Goal: Transaction & Acquisition: Purchase product/service

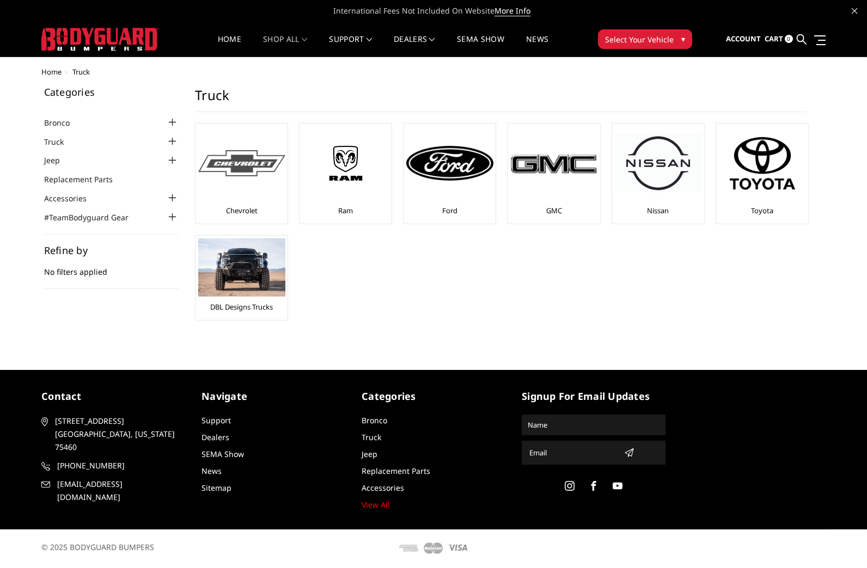
click at [249, 172] on img at bounding box center [241, 163] width 87 height 27
click at [241, 160] on img at bounding box center [241, 163] width 87 height 27
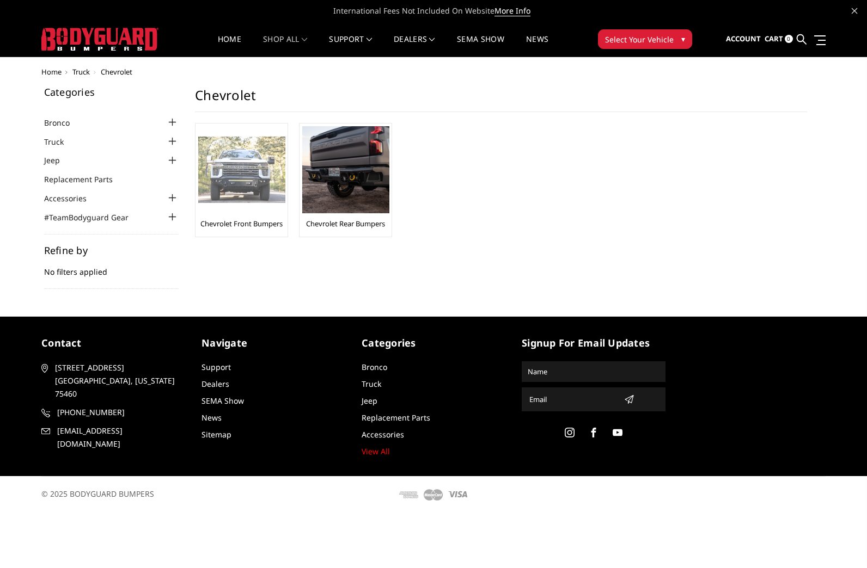
click at [229, 177] on img at bounding box center [241, 170] width 87 height 67
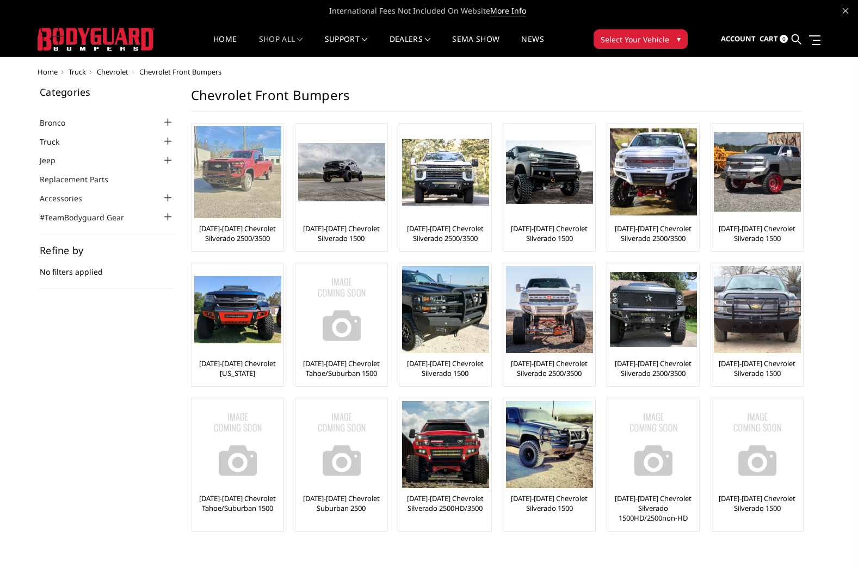
click at [256, 183] on img at bounding box center [237, 172] width 87 height 92
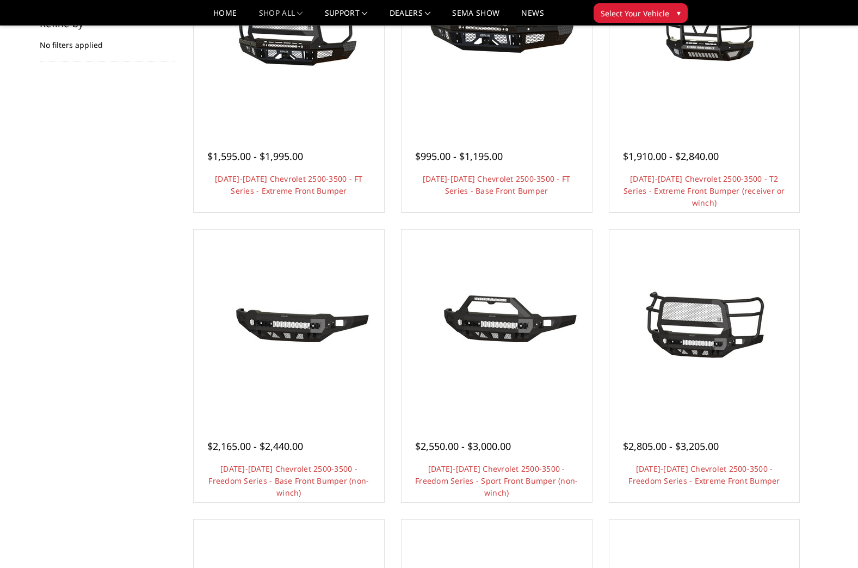
scroll to position [163, 0]
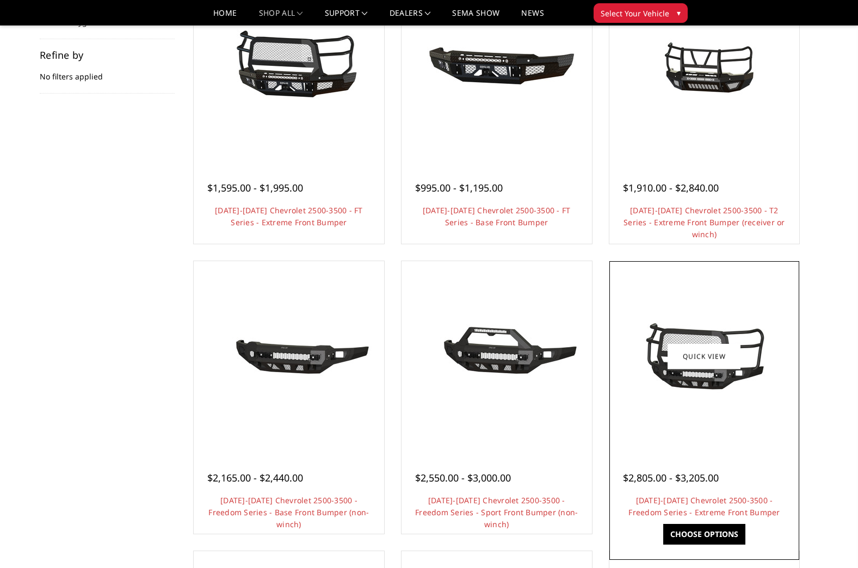
click at [753, 379] on img at bounding box center [704, 357] width 174 height 82
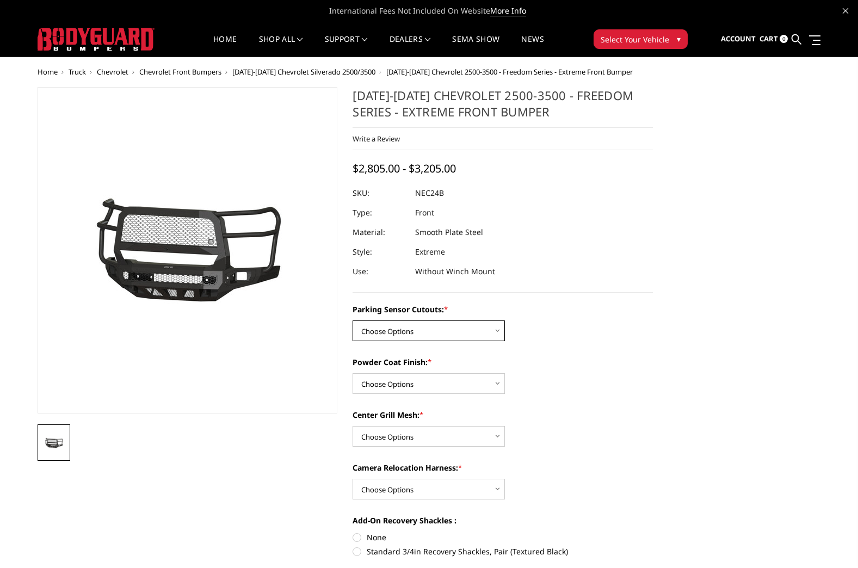
click at [498, 333] on select "Choose Options No - Without Parking Sensor Cutouts Yes - With Parking Sensor Cu…" at bounding box center [429, 331] width 152 height 21
select select "2978"
click at [353, 321] on select "Choose Options No - Without Parking Sensor Cutouts Yes - With Parking Sensor Cu…" at bounding box center [429, 331] width 152 height 21
click at [480, 383] on select "Choose Options Bare Metal Texture Black Powder Coat" at bounding box center [429, 383] width 152 height 21
select select "2980"
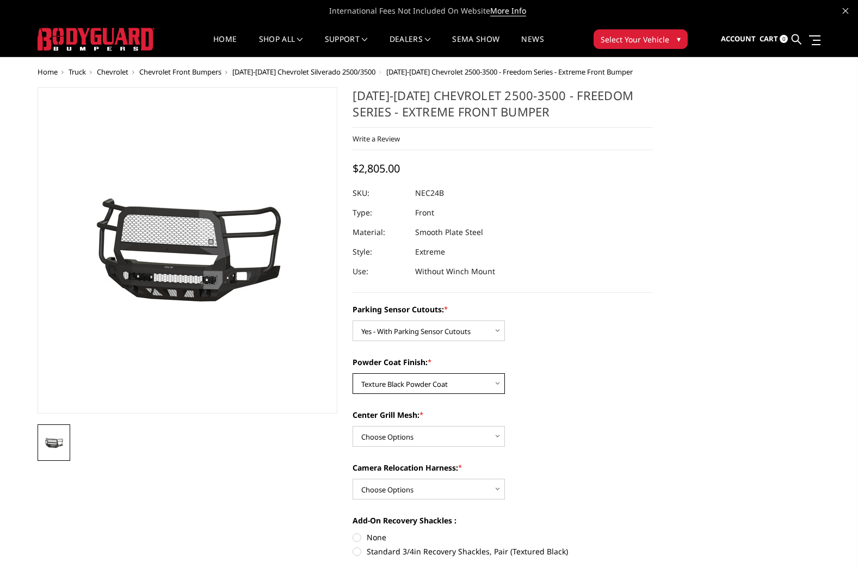
click at [353, 373] on select "Choose Options Bare Metal Texture Black Powder Coat" at bounding box center [429, 383] width 152 height 21
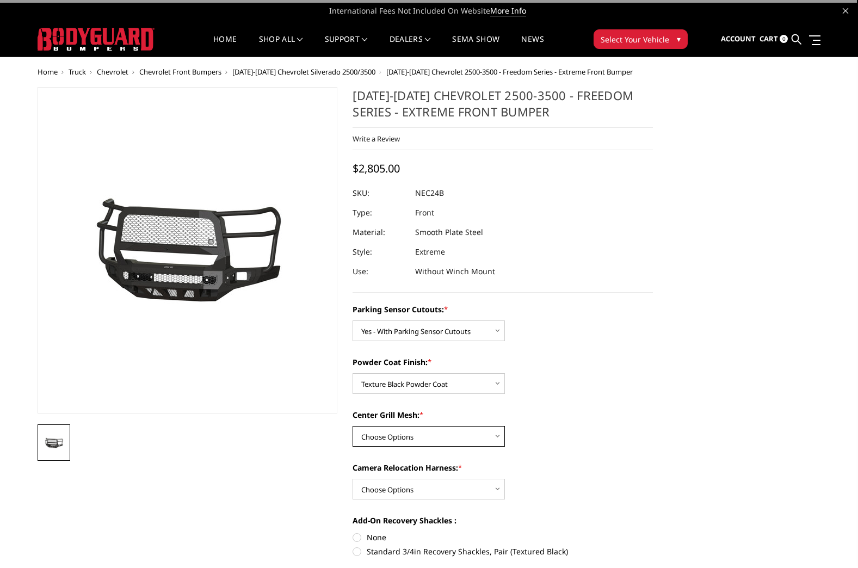
click at [441, 437] on select "Choose Options WITH Expanded Metal in Center Grill WITHOUT Expanded Metal in Ce…" at bounding box center [429, 436] width 152 height 21
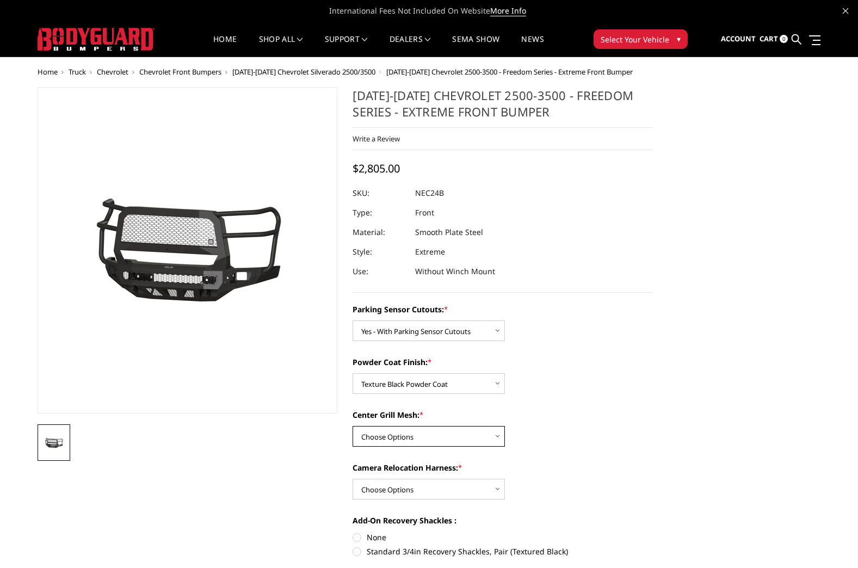
select select "2981"
click at [353, 426] on select "Choose Options WITH Expanded Metal in Center Grill WITHOUT Expanded Metal in Ce…" at bounding box center [429, 436] width 152 height 21
click at [437, 492] on select "Choose Options WITH Camera Relocation Harness WITHOUT Camera Relocation Harness" at bounding box center [429, 489] width 152 height 21
select select "2983"
click at [353, 479] on select "Choose Options WITH Camera Relocation Harness WITHOUT Camera Relocation Harness" at bounding box center [429, 489] width 152 height 21
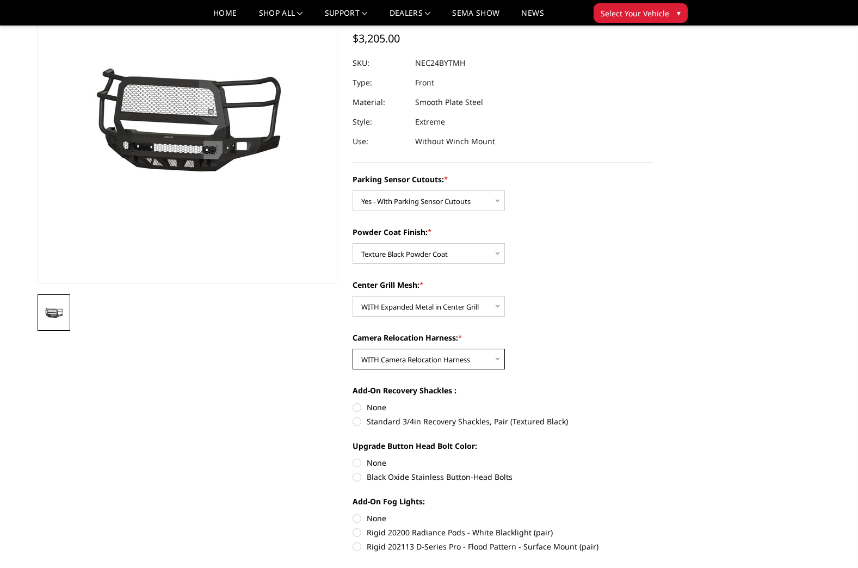
scroll to position [109, 0]
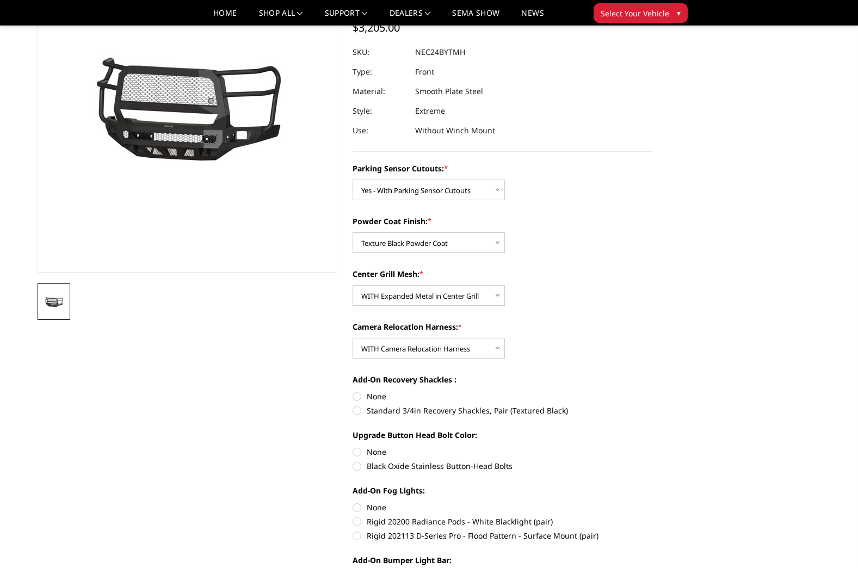
click at [359, 412] on label "Standard 3/4in Recovery Shackles, Pair (Textured Black)" at bounding box center [503, 410] width 300 height 11
click at [653, 391] on input "Standard 3/4in Recovery Shackles, Pair (Textured Black)" at bounding box center [653, 391] width 1 height 1
radio input "true"
click at [358, 450] on label "None" at bounding box center [503, 451] width 300 height 11
click at [353, 447] on input "None" at bounding box center [353, 446] width 1 height 1
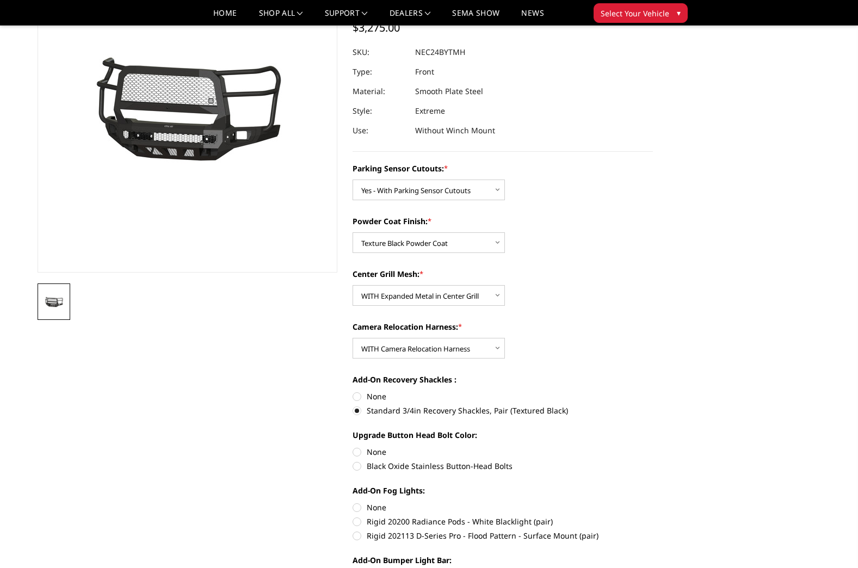
radio input "true"
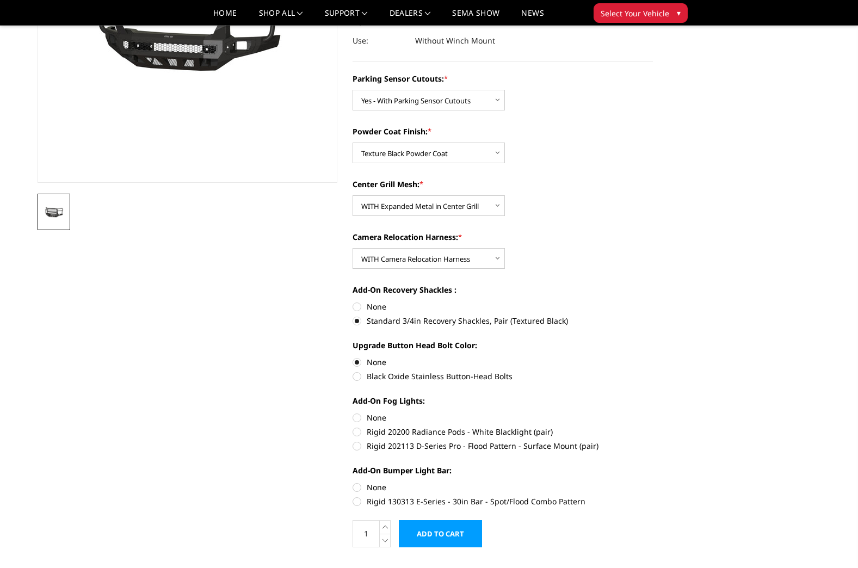
scroll to position [218, 0]
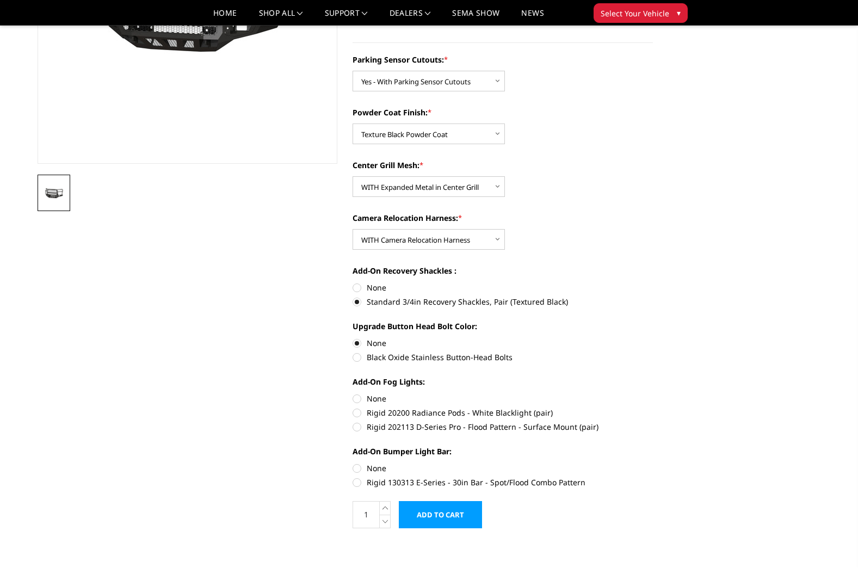
click at [357, 473] on label "None" at bounding box center [503, 468] width 300 height 11
click at [353, 463] on input "None" at bounding box center [353, 463] width 1 height 1
radio input "true"
click at [358, 428] on label "Rigid 202113 D-Series Pro - Flood Pattern - Surface Mount (pair)" at bounding box center [503, 426] width 300 height 11
click at [653, 408] on input "Rigid 202113 D-Series Pro - Flood Pattern - Surface Mount (pair)" at bounding box center [653, 407] width 1 height 1
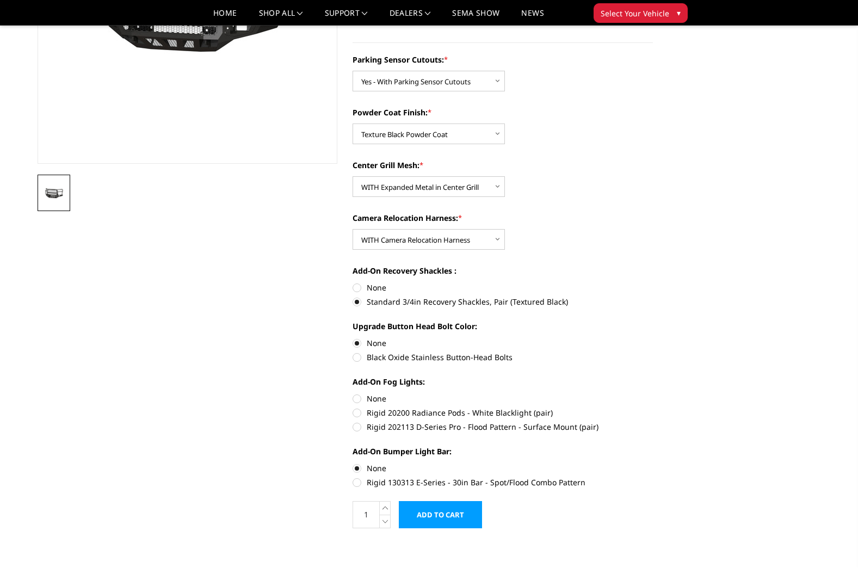
radio input "true"
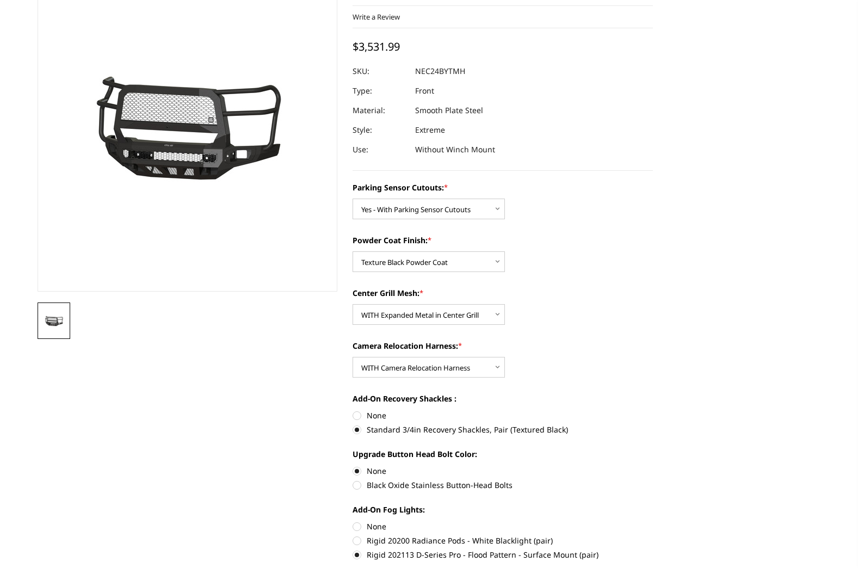
scroll to position [0, 0]
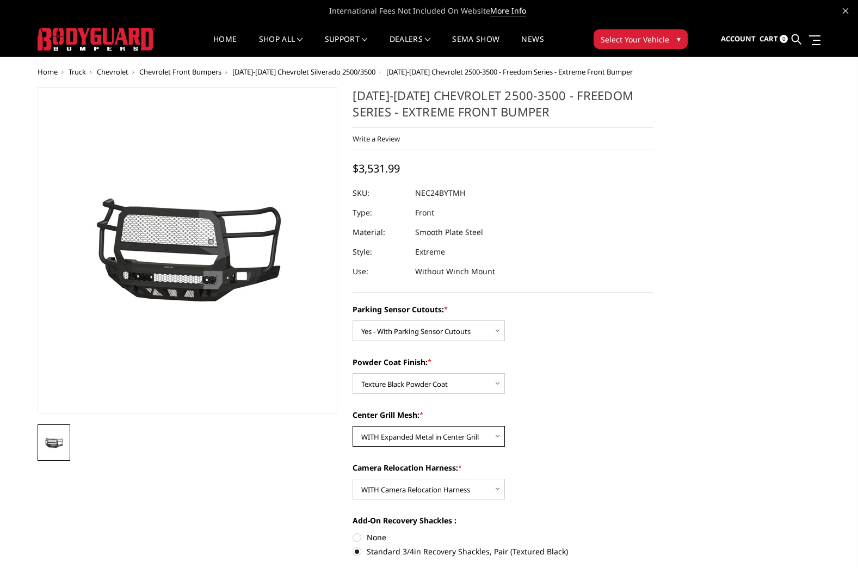
click at [410, 437] on select "Choose Options WITH Expanded Metal in Center Grill WITHOUT Expanded Metal in Ce…" at bounding box center [429, 436] width 152 height 21
click at [353, 426] on select "Choose Options WITH Expanded Metal in Center Grill WITHOUT Expanded Metal in Ce…" at bounding box center [429, 436] width 152 height 21
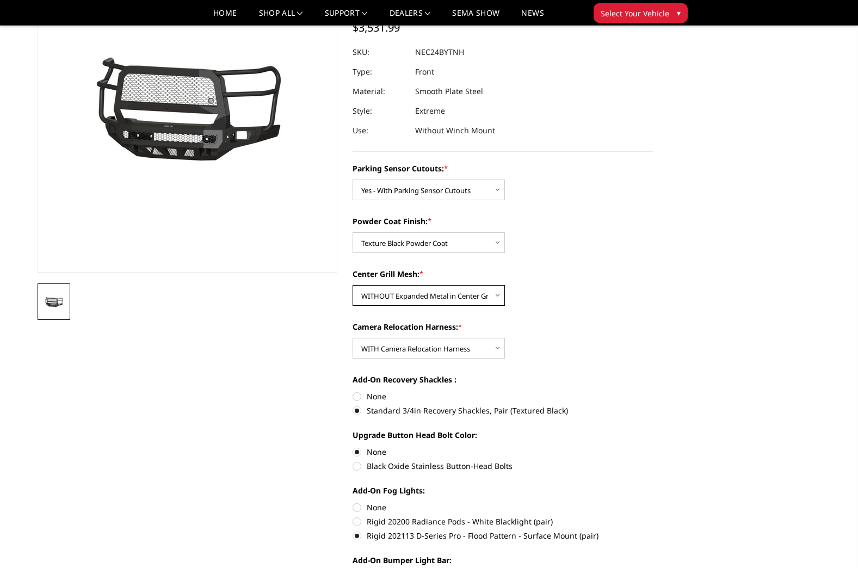
scroll to position [54, 0]
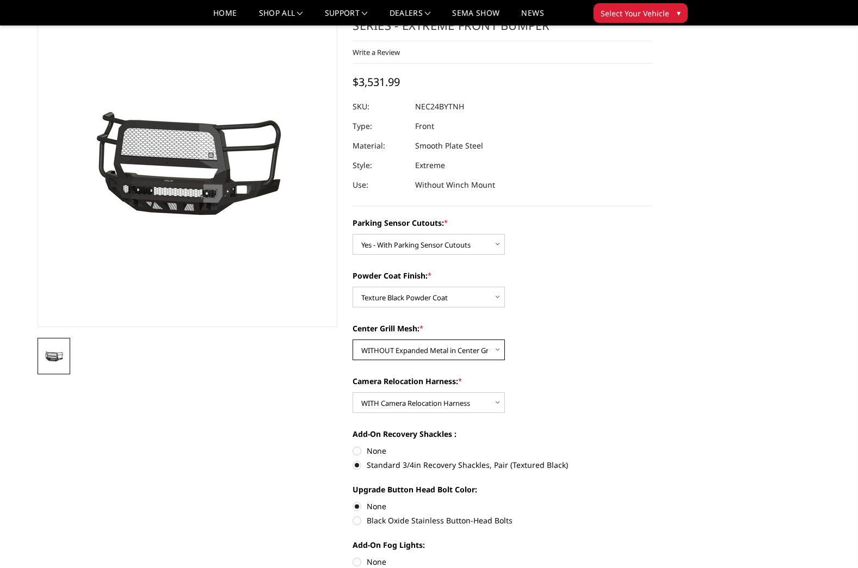
click at [377, 349] on select "Choose Options WITH Expanded Metal in Center Grill WITHOUT Expanded Metal in Ce…" at bounding box center [429, 350] width 152 height 21
select select "2981"
click at [353, 340] on select "Choose Options WITH Expanded Metal in Center Grill WITHOUT Expanded Metal in Ce…" at bounding box center [429, 350] width 152 height 21
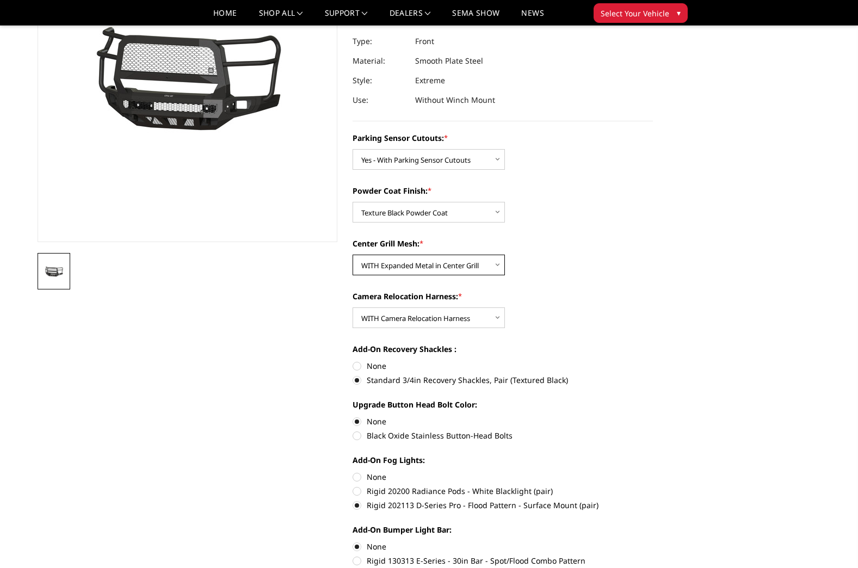
scroll to position [163, 0]
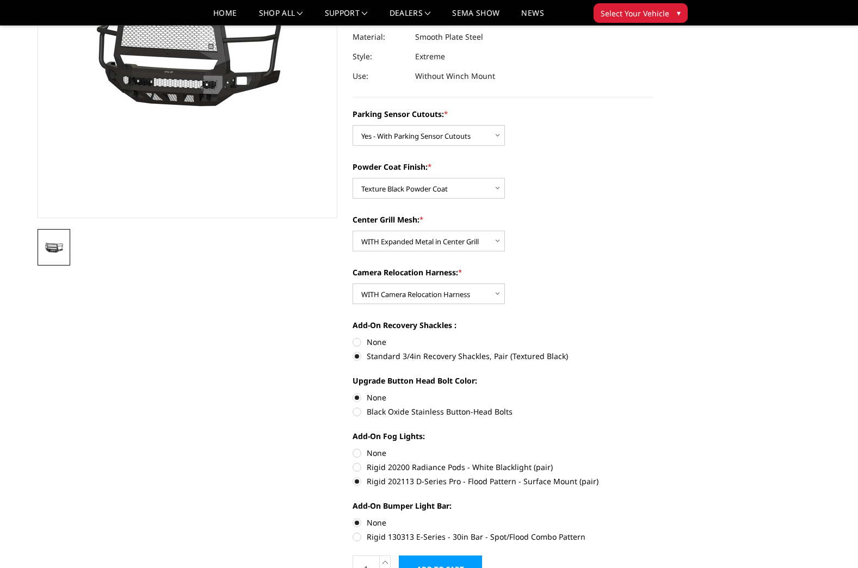
click at [358, 345] on label "None" at bounding box center [503, 341] width 300 height 11
click at [353, 337] on input "None" at bounding box center [353, 336] width 1 height 1
radio input "true"
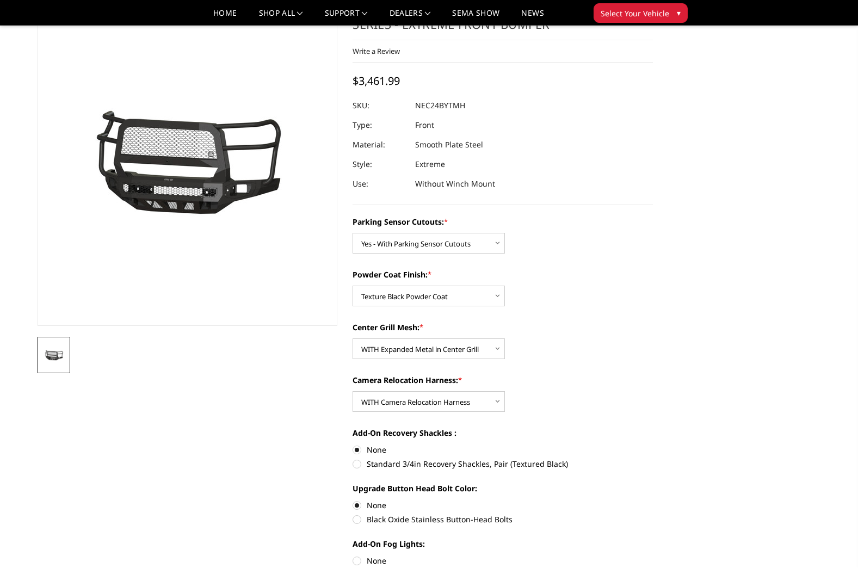
scroll to position [54, 0]
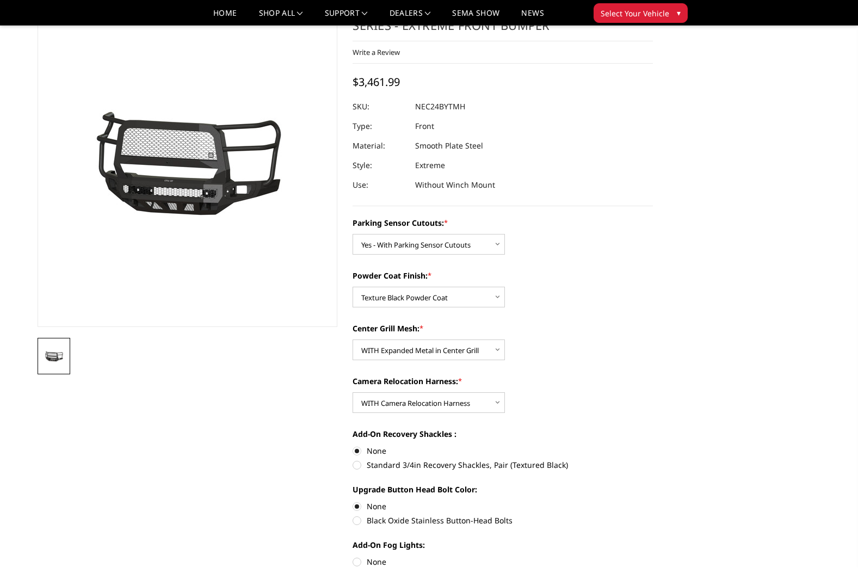
click at [358, 467] on label "Standard 3/4in Recovery Shackles, Pair (Textured Black)" at bounding box center [503, 464] width 300 height 11
click at [653, 446] on input "Standard 3/4in Recovery Shackles, Pair (Textured Black)" at bounding box center [653, 445] width 1 height 1
radio input "true"
click at [357, 451] on label "None" at bounding box center [503, 450] width 300 height 11
click at [353, 446] on input "None" at bounding box center [353, 445] width 1 height 1
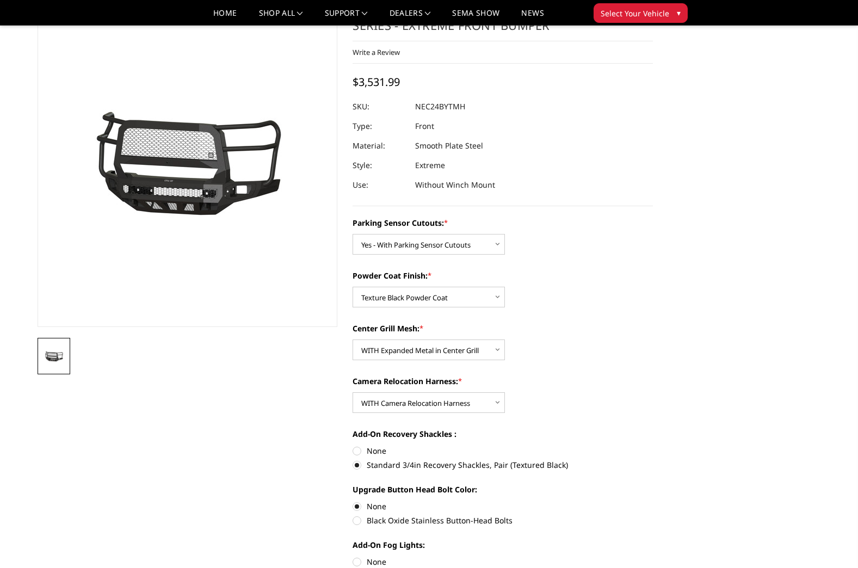
radio input "true"
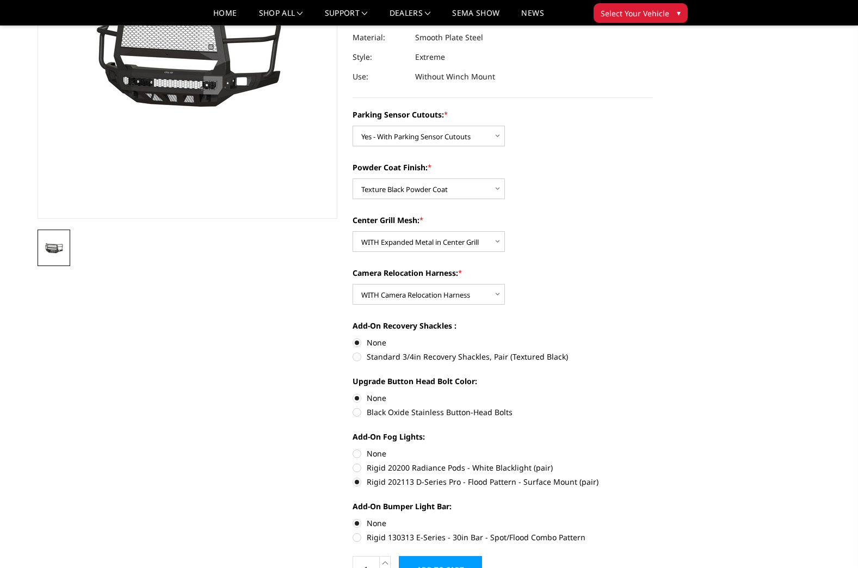
scroll to position [163, 0]
click at [359, 455] on label "None" at bounding box center [503, 452] width 300 height 11
click at [353, 448] on input "None" at bounding box center [353, 447] width 1 height 1
radio input "true"
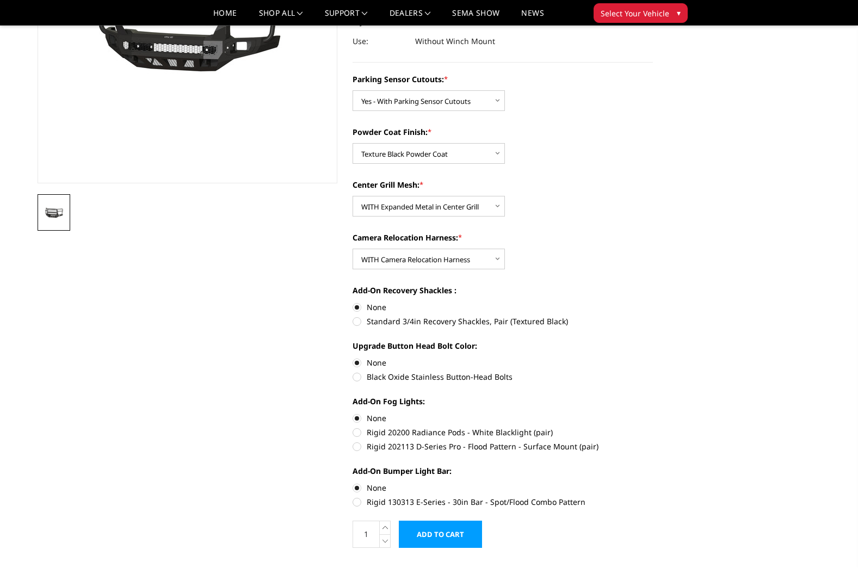
scroll to position [218, 0]
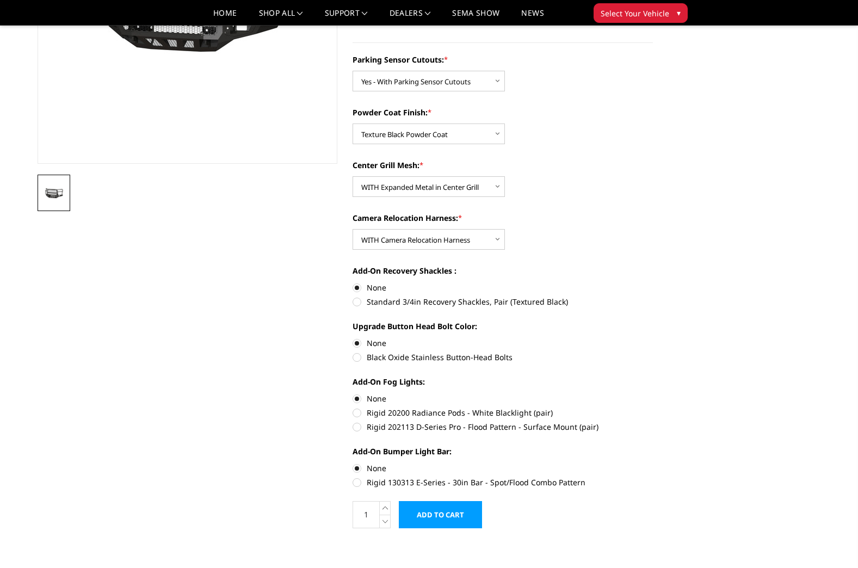
click at [452, 518] on input "Add to Cart" at bounding box center [440, 514] width 83 height 27
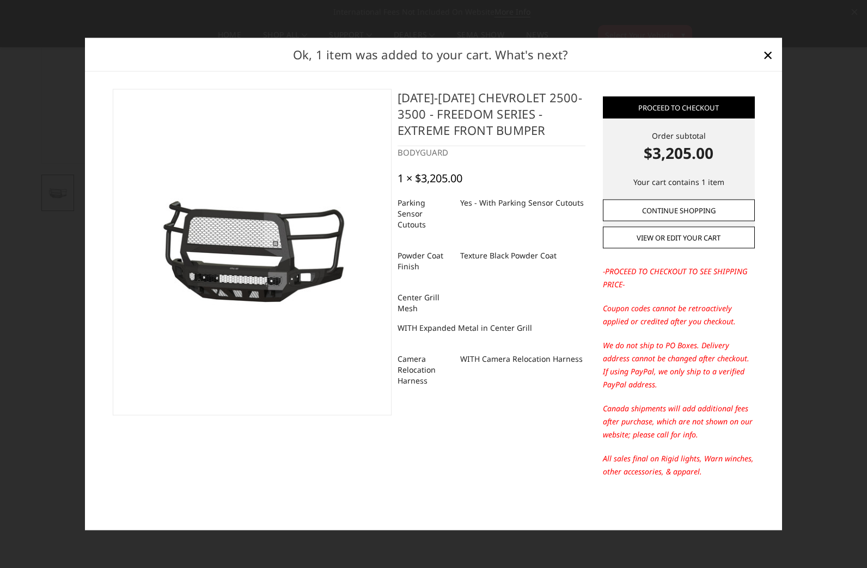
click at [688, 212] on link "Continue Shopping" at bounding box center [679, 210] width 152 height 22
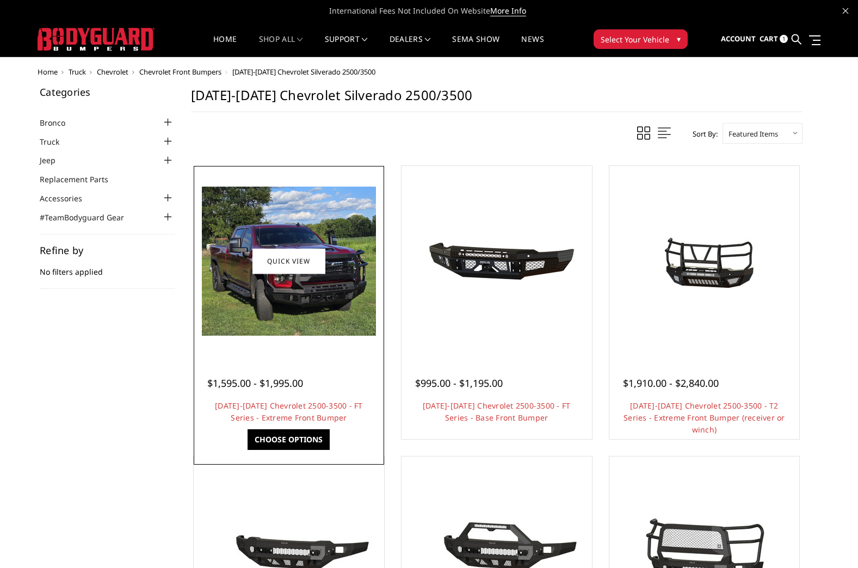
click at [330, 294] on img at bounding box center [289, 261] width 174 height 149
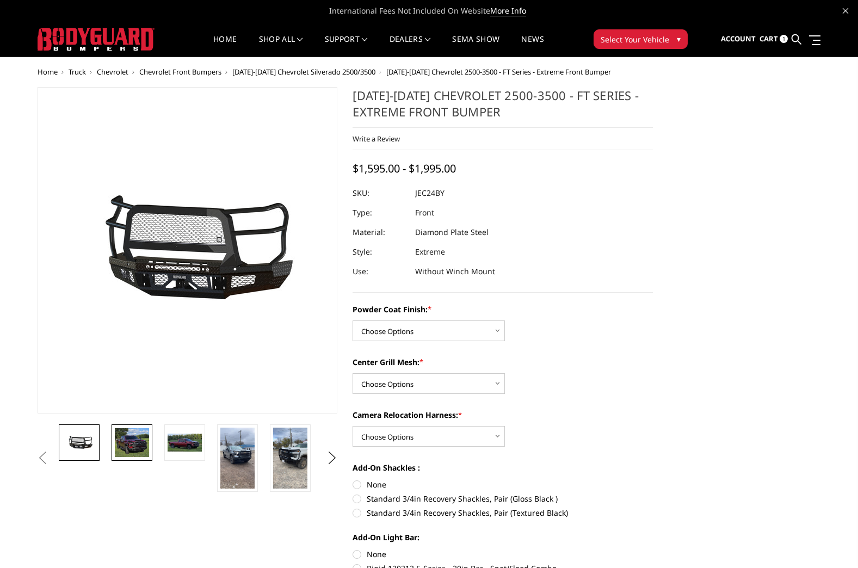
click at [138, 445] on img at bounding box center [132, 442] width 34 height 29
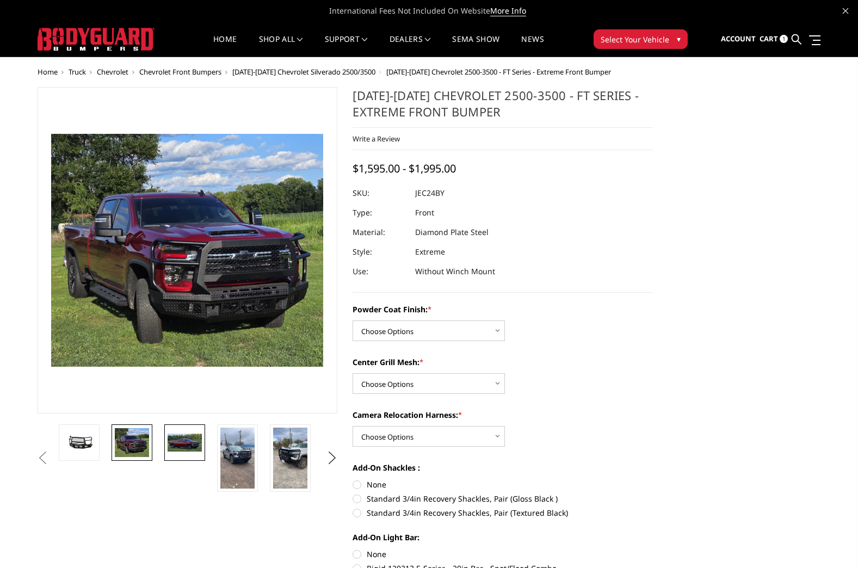
click at [168, 444] on img at bounding box center [185, 443] width 34 height 19
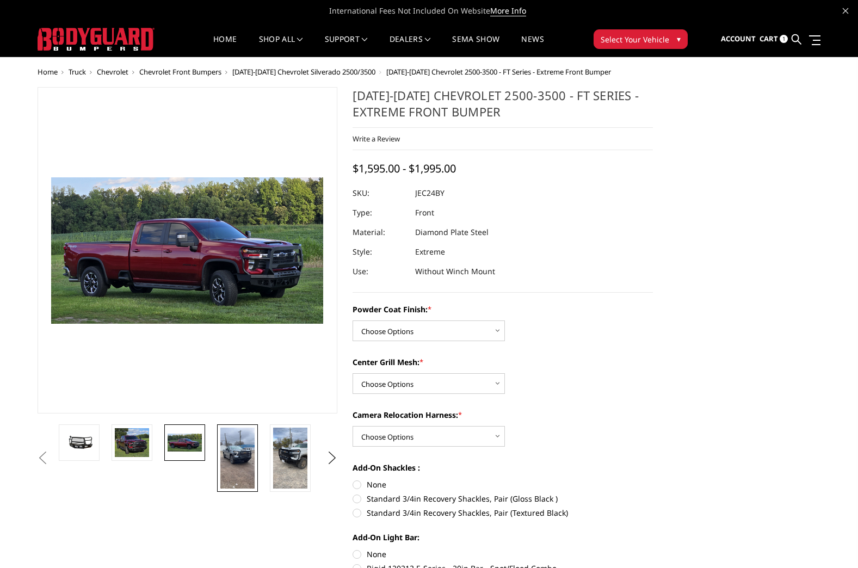
click at [242, 464] on img at bounding box center [237, 458] width 34 height 61
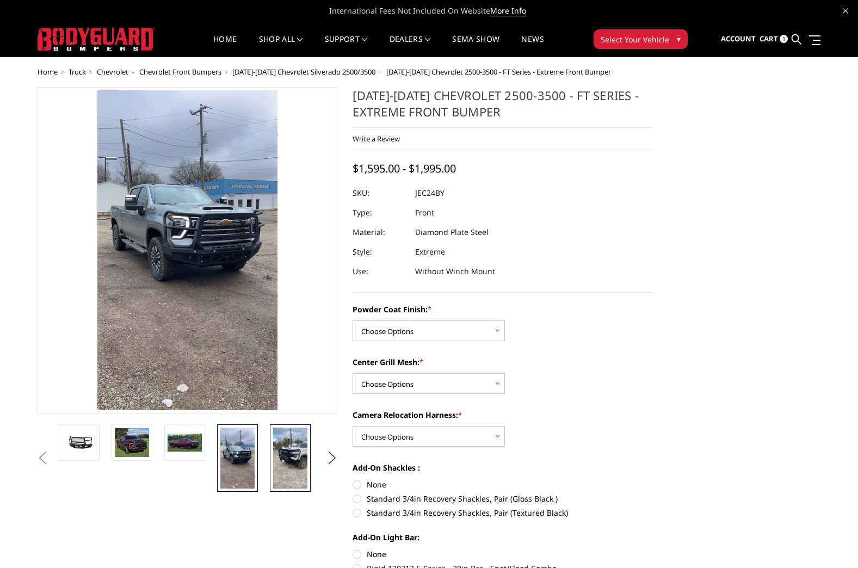
click at [286, 463] on img at bounding box center [290, 458] width 34 height 61
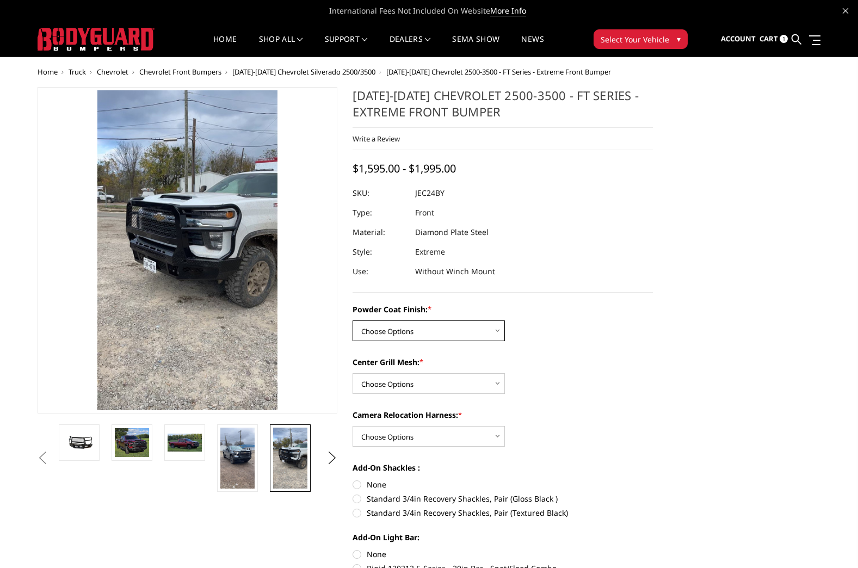
click at [395, 334] on select "Choose Options Bare Metal Gloss Black Powder Coat Textured Black Powder Coat" at bounding box center [429, 331] width 152 height 21
select select "3279"
click at [353, 321] on select "Choose Options Bare Metal Gloss Black Powder Coat Textured Black Powder Coat" at bounding box center [429, 331] width 152 height 21
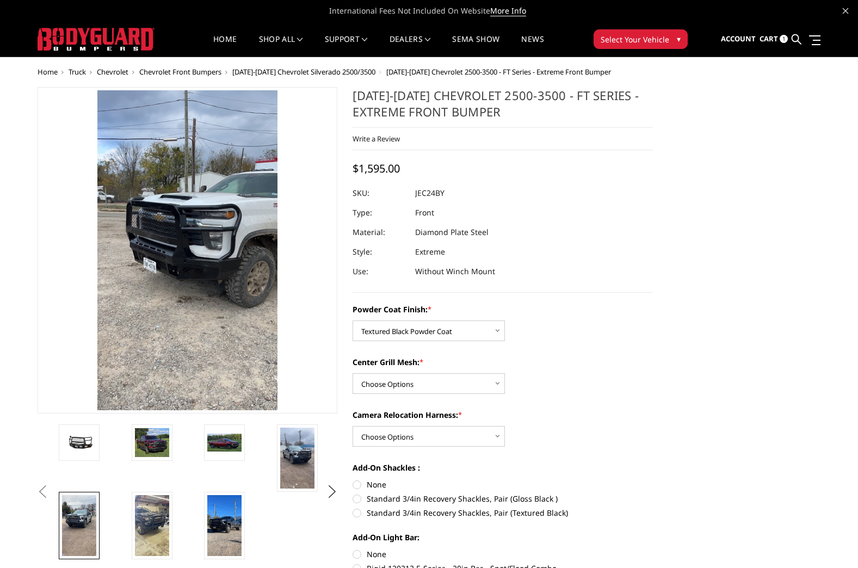
click at [77, 527] on img at bounding box center [79, 525] width 34 height 61
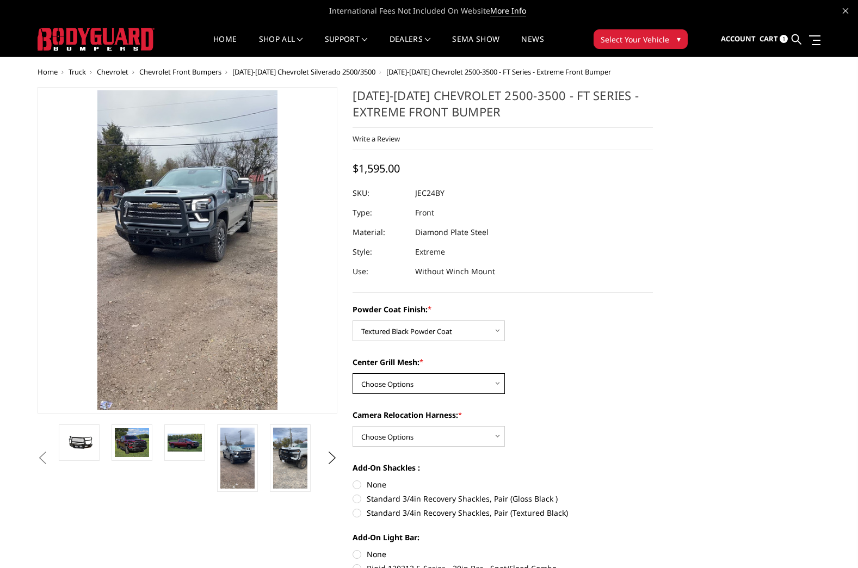
click at [382, 384] on select "Choose Options WITH Expanded Metal in Center Grill WITHOUT Expanded Metal in Ce…" at bounding box center [429, 383] width 152 height 21
select select "3280"
click at [353, 373] on select "Choose Options WITH Expanded Metal in Center Grill WITHOUT Expanded Metal in Ce…" at bounding box center [429, 383] width 152 height 21
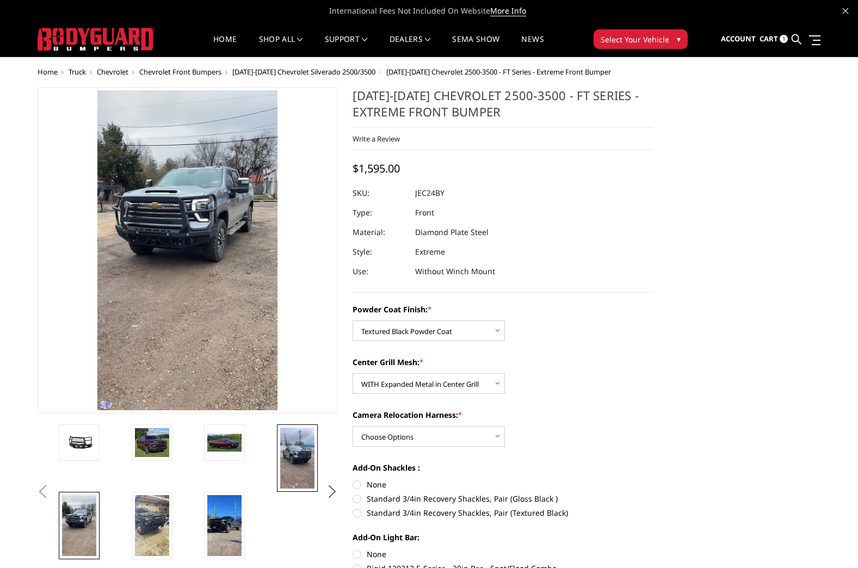
click at [302, 451] on img at bounding box center [297, 458] width 34 height 61
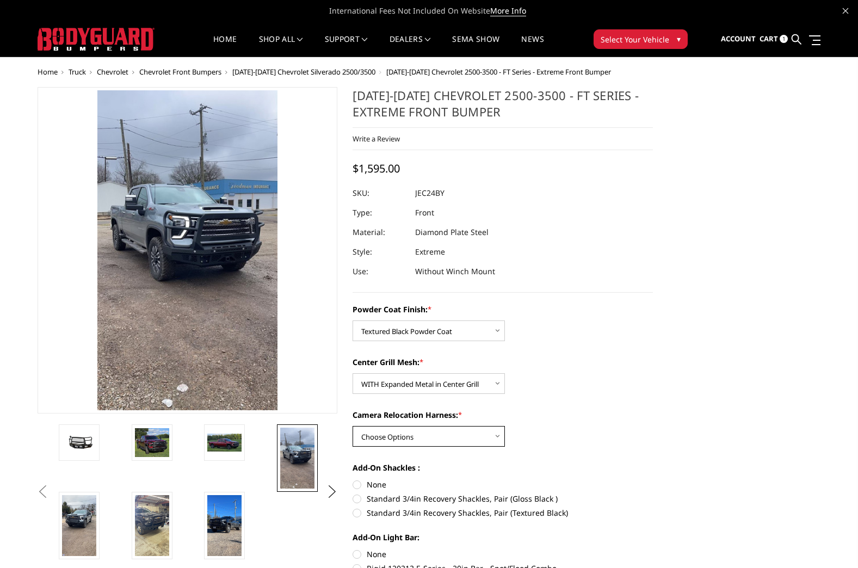
click at [395, 438] on select "Choose Options WITH Camera Relocation Harness WITHOUT Camera Relocation Harness" at bounding box center [429, 436] width 152 height 21
select select "3282"
click at [353, 426] on select "Choose Options WITH Camera Relocation Harness WITHOUT Camera Relocation Harness" at bounding box center [429, 436] width 152 height 21
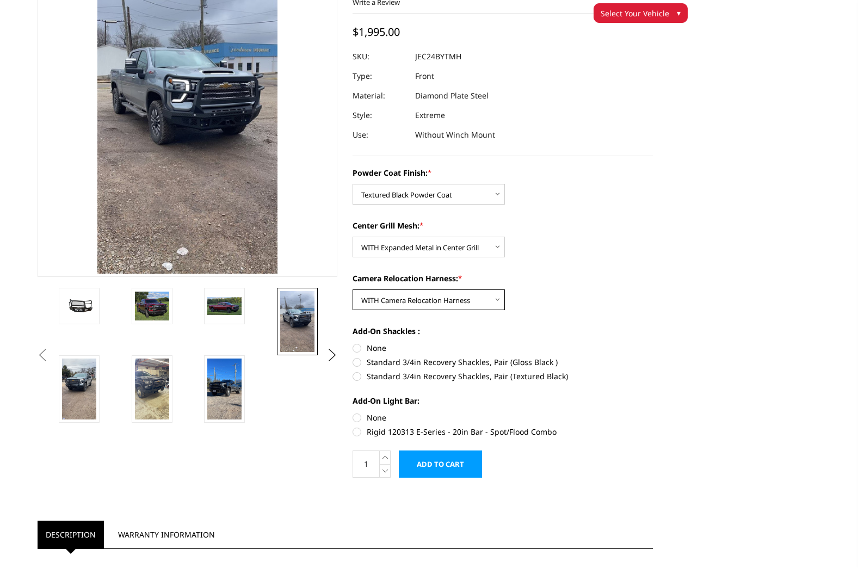
scroll to position [109, 0]
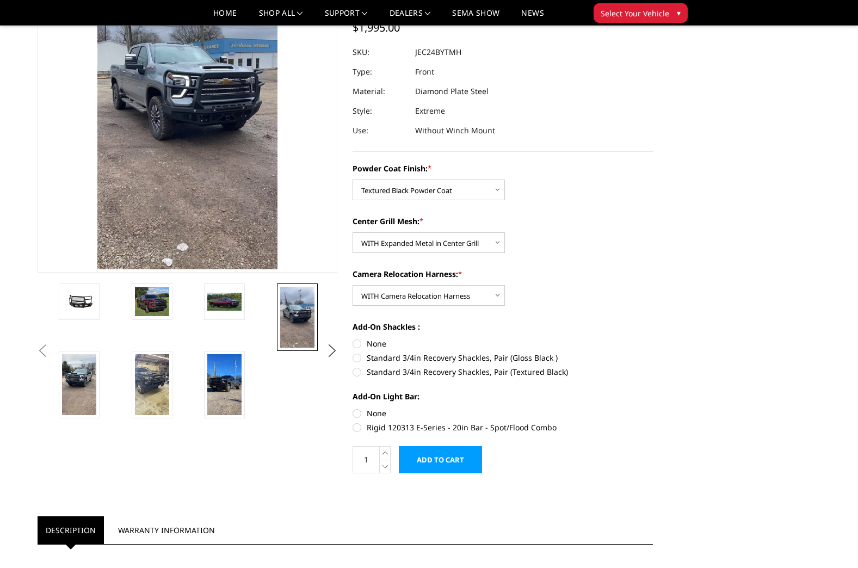
click at [359, 341] on label "None" at bounding box center [503, 343] width 300 height 11
click at [353, 339] on input "None" at bounding box center [353, 338] width 1 height 1
radio input "true"
click at [354, 412] on label "None" at bounding box center [503, 413] width 300 height 11
click at [353, 408] on input "None" at bounding box center [353, 408] width 1 height 1
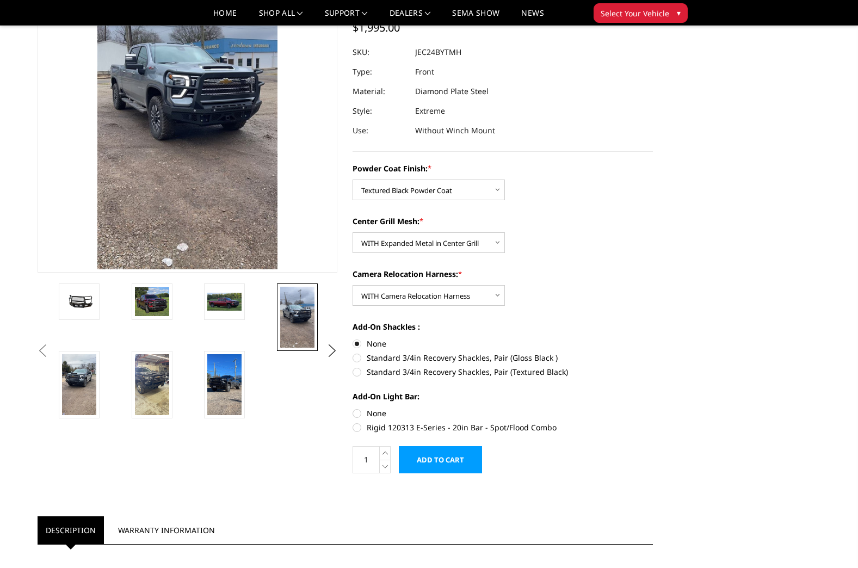
radio input "true"
click at [147, 393] on img at bounding box center [152, 384] width 34 height 61
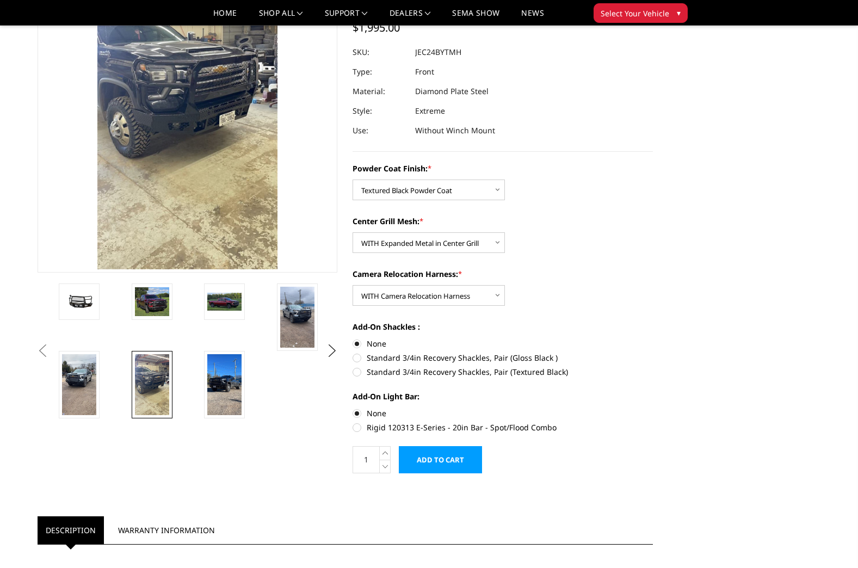
click at [452, 463] on input "Add to Cart" at bounding box center [440, 459] width 83 height 27
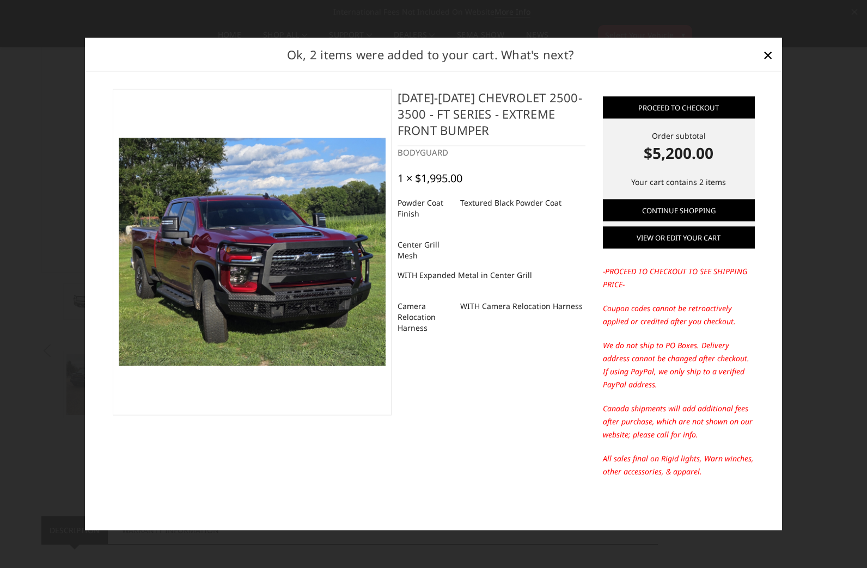
click at [691, 240] on link "View or edit your cart" at bounding box center [679, 238] width 152 height 22
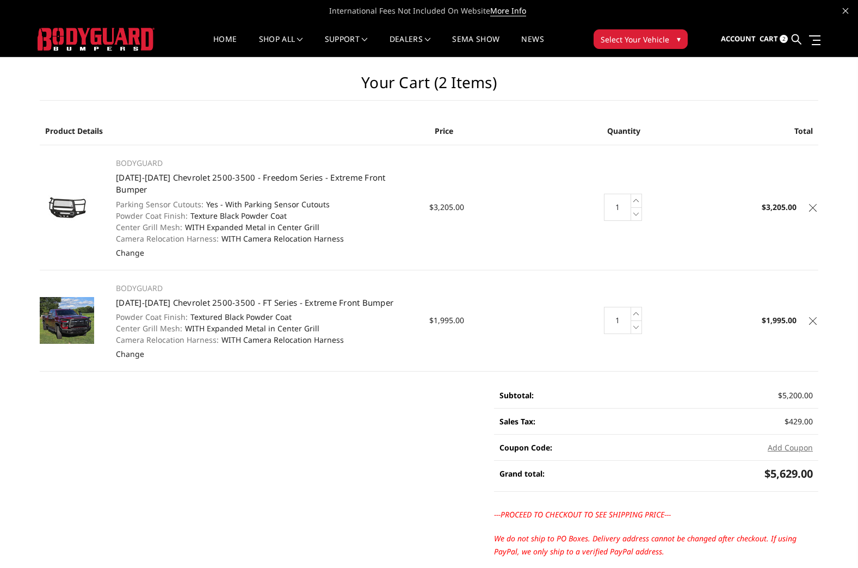
click at [69, 200] on img at bounding box center [67, 208] width 54 height 26
click at [156, 176] on link "2024-2025 Chevrolet 2500-3500 - Freedom Series - Extreme Front Bumper" at bounding box center [251, 183] width 270 height 23
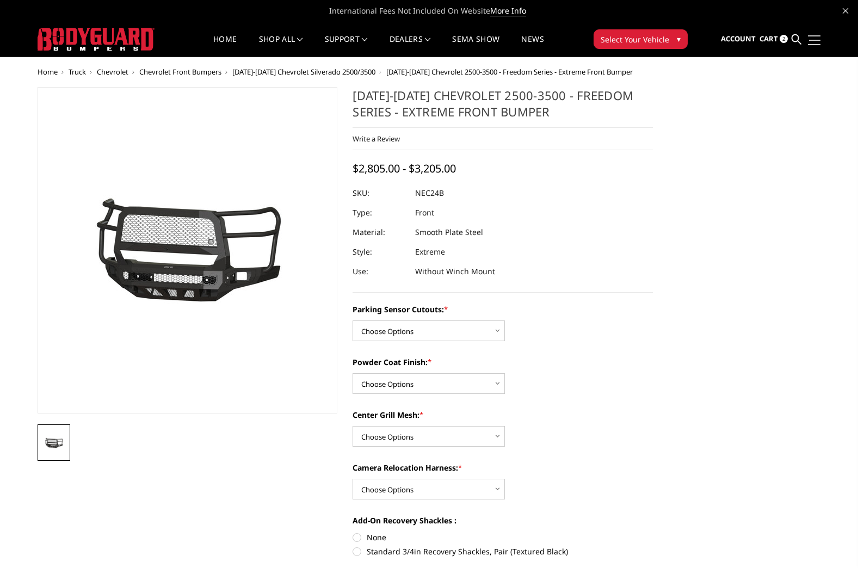
click at [814, 40] on span at bounding box center [814, 40] width 11 height 1
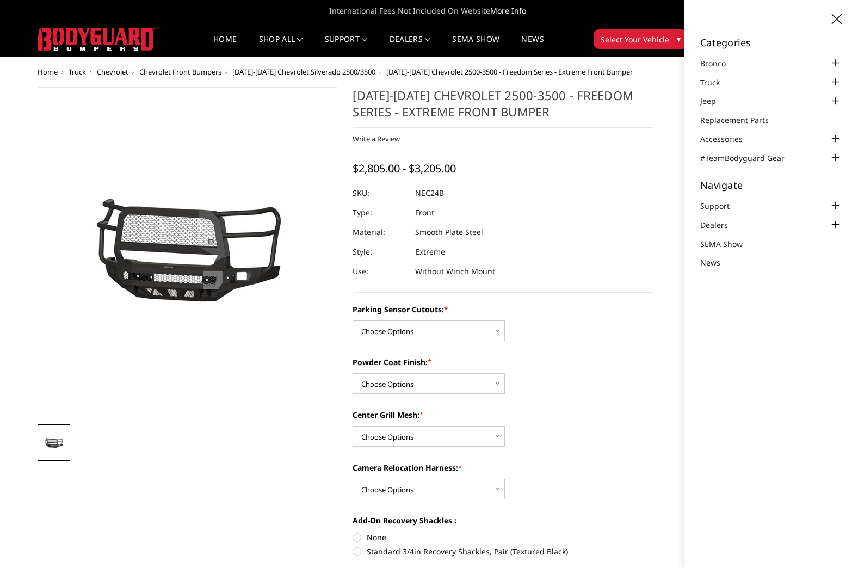
click at [838, 223] on div at bounding box center [835, 224] width 13 height 13
click at [722, 228] on link "Dealers" at bounding box center [721, 224] width 41 height 11
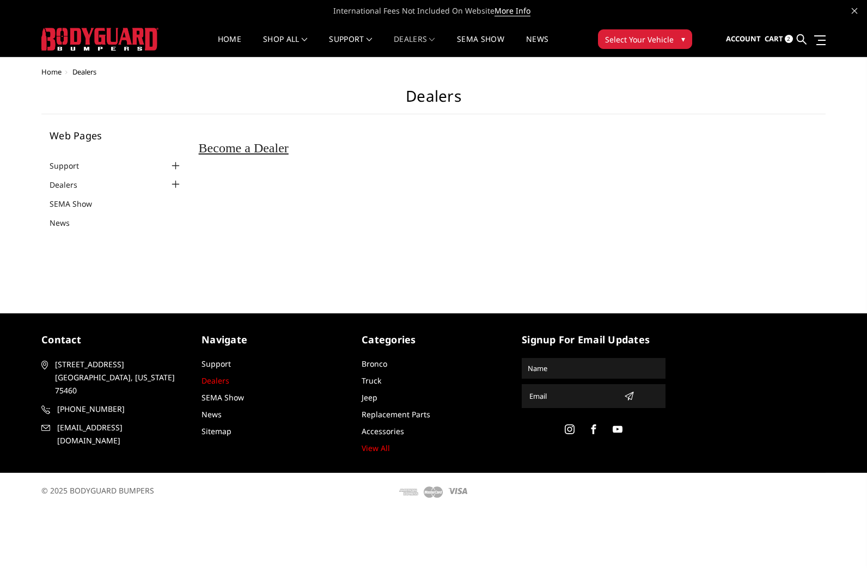
click at [213, 384] on link "Dealers" at bounding box center [215, 381] width 28 height 10
